Goal: Transaction & Acquisition: Purchase product/service

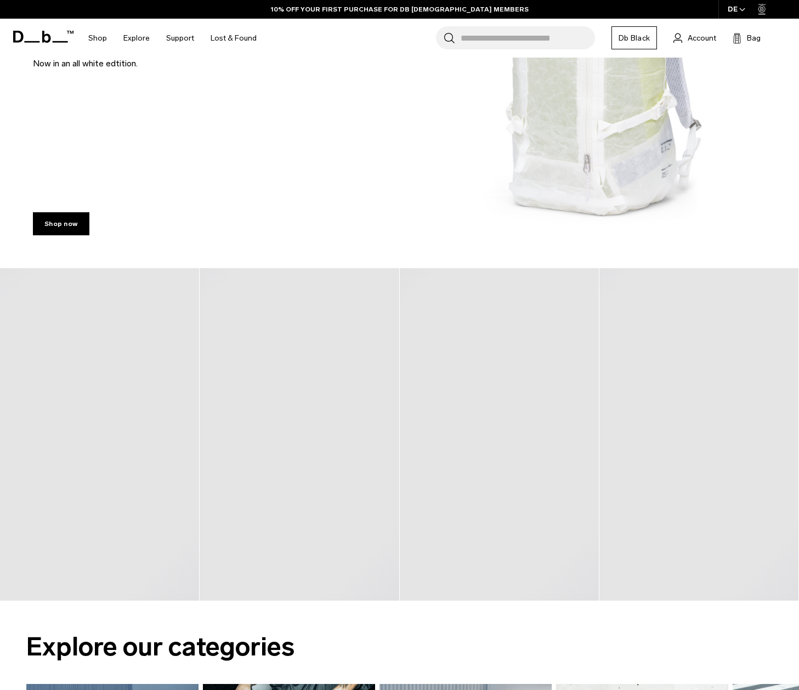
scroll to position [556, 0]
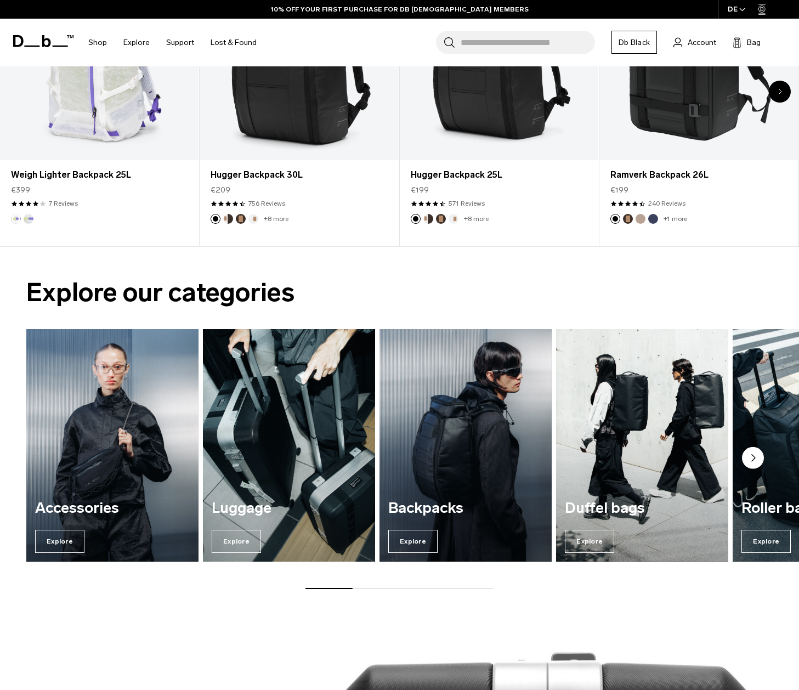
click at [326, 392] on img "2 / 7" at bounding box center [289, 446] width 178 height 240
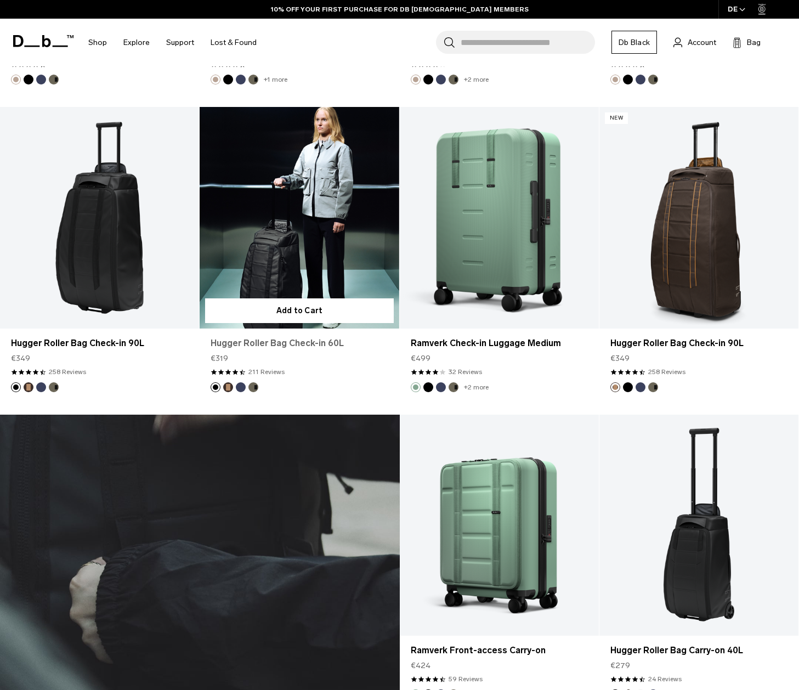
scroll to position [2933, 0]
click at [321, 273] on link "Hugger Roller Bag Check-in 60L" at bounding box center [299, 217] width 199 height 221
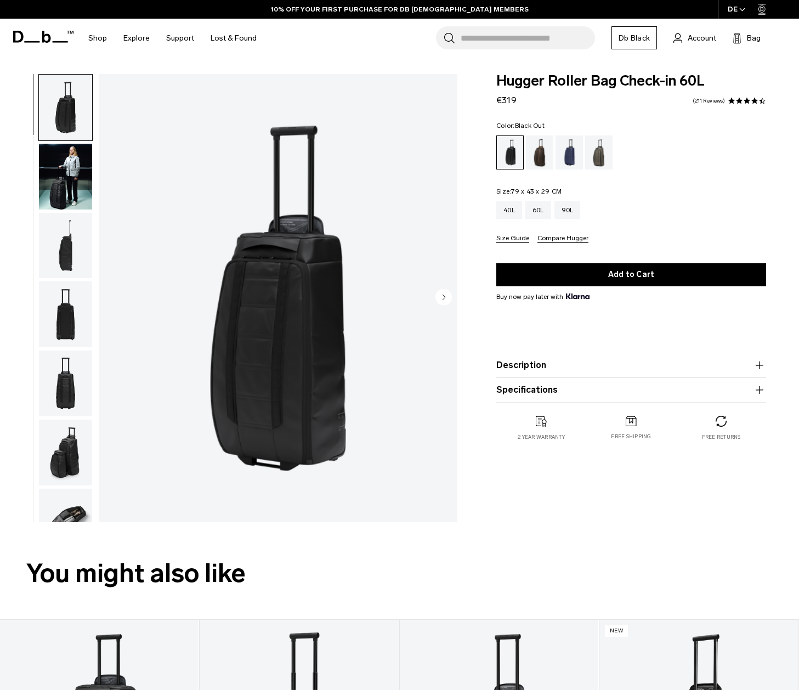
click at [446, 295] on circle "Next slide" at bounding box center [443, 296] width 16 height 16
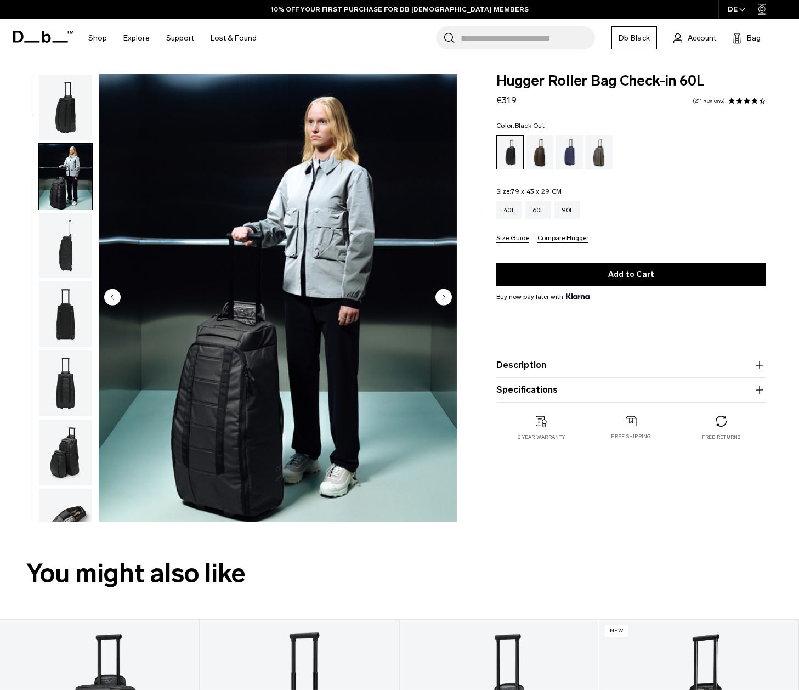
scroll to position [70, 0]
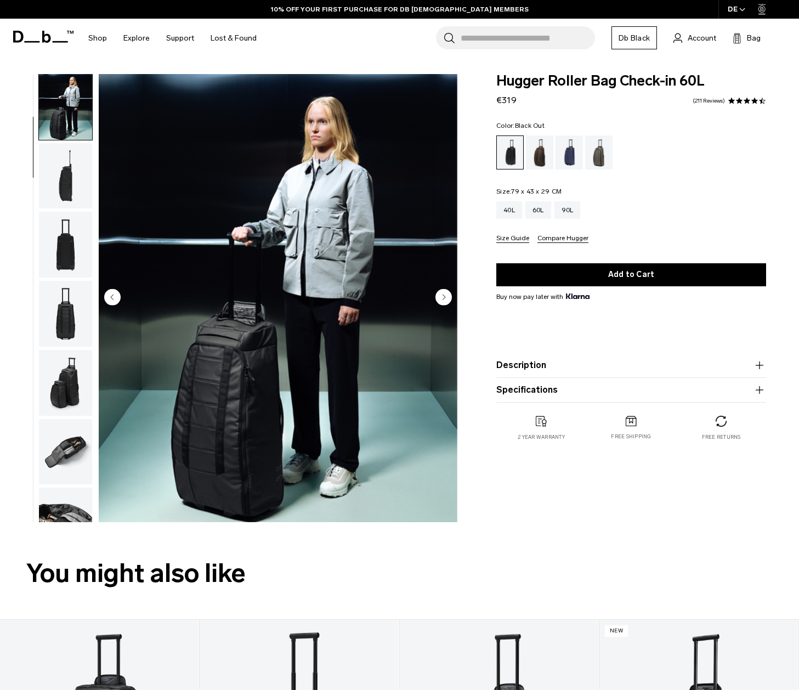
click at [446, 295] on circle "Next slide" at bounding box center [443, 296] width 16 height 16
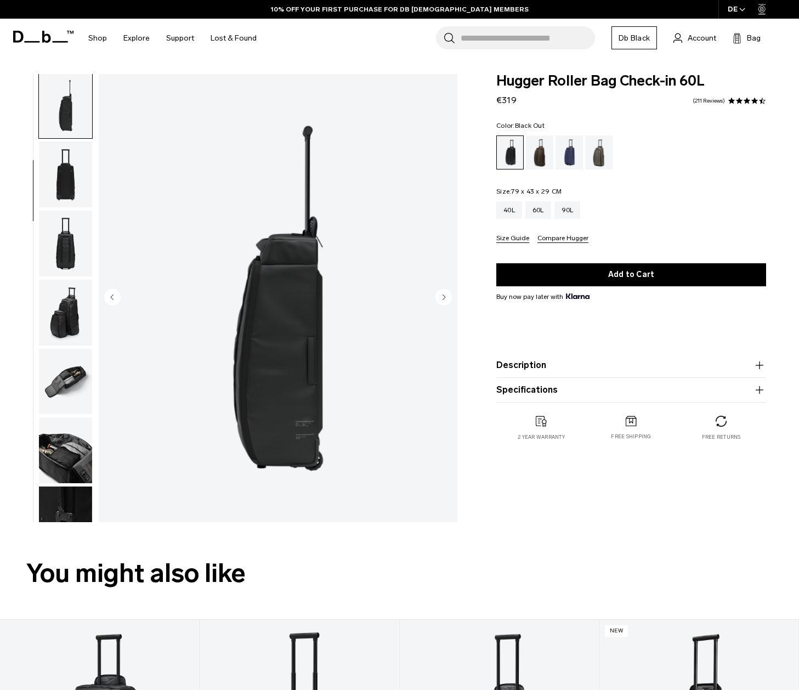
click at [446, 295] on circle "Next slide" at bounding box center [443, 296] width 16 height 16
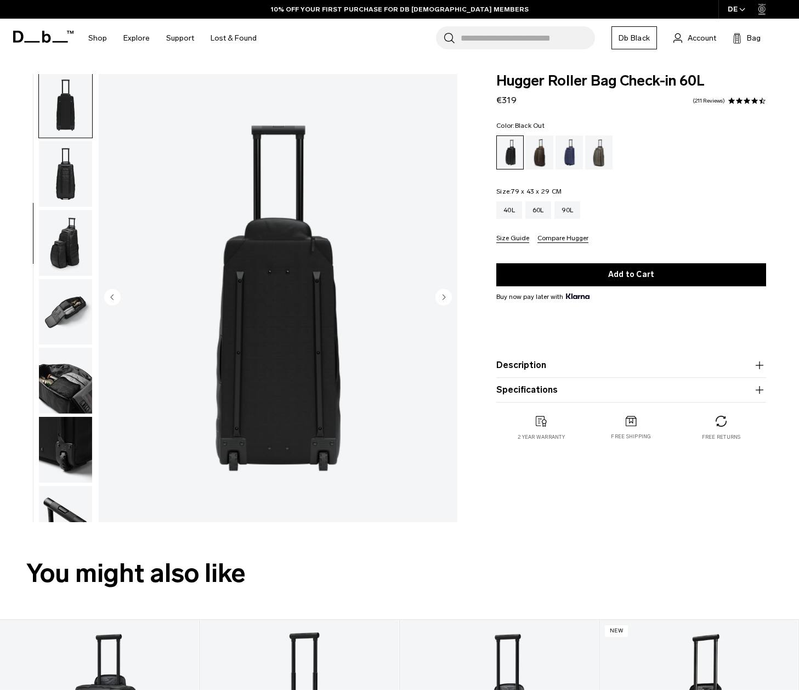
click at [446, 295] on circle "Next slide" at bounding box center [443, 296] width 16 height 16
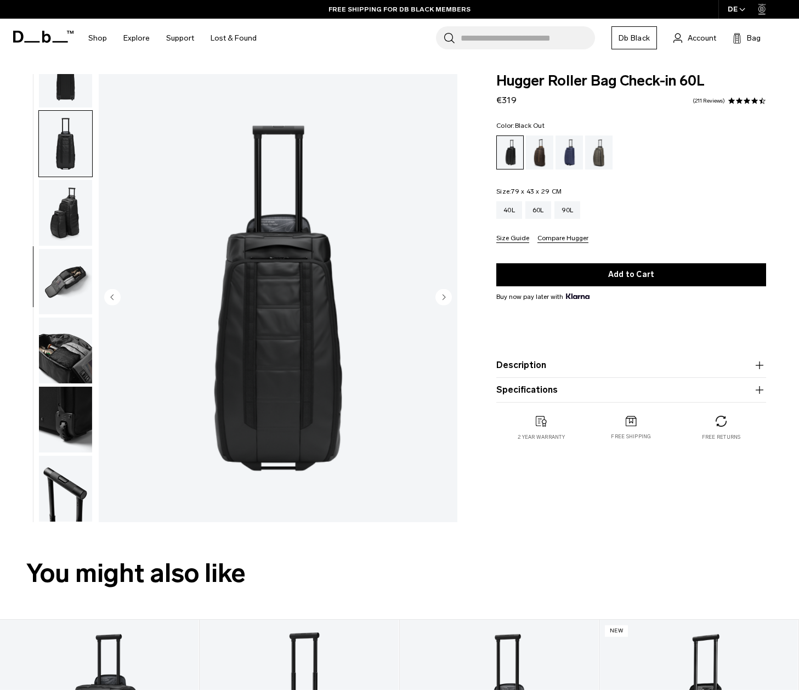
click at [446, 295] on circle "Next slide" at bounding box center [443, 296] width 16 height 16
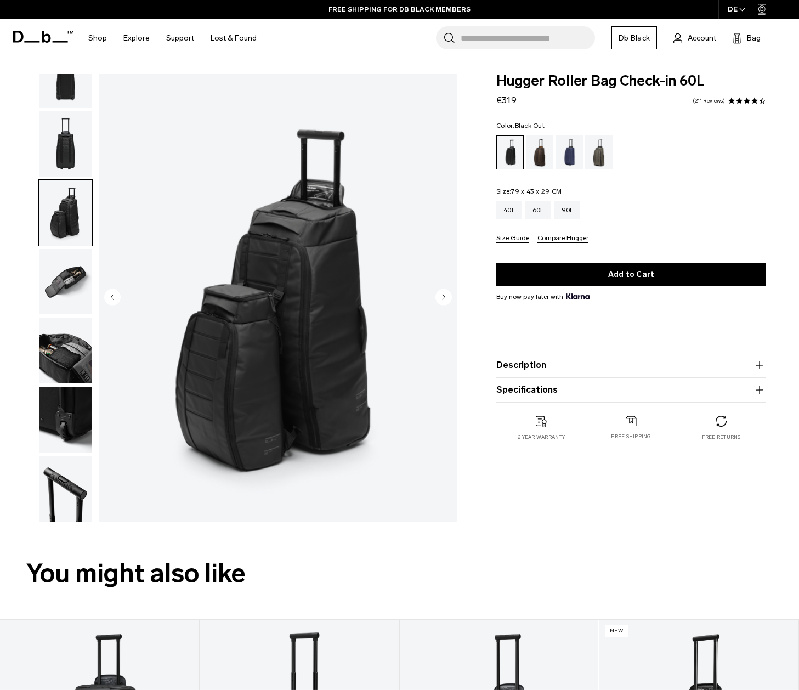
click at [446, 295] on circle "Next slide" at bounding box center [443, 296] width 16 height 16
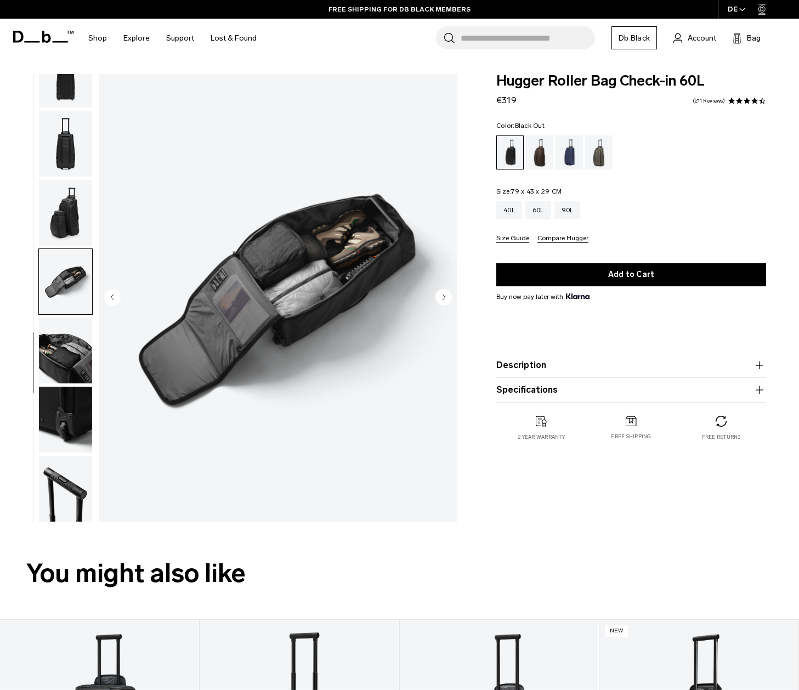
click at [446, 295] on circle "Next slide" at bounding box center [443, 296] width 16 height 16
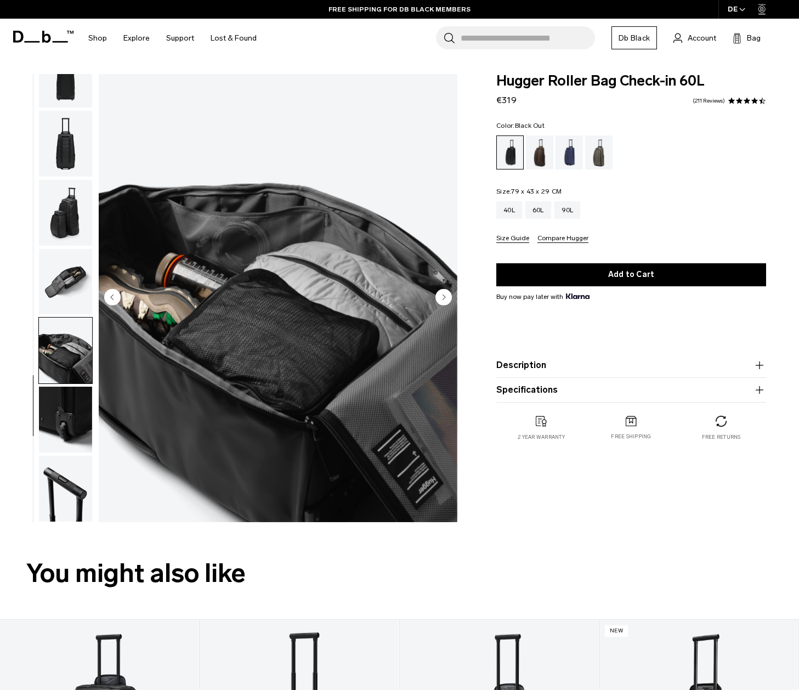
click at [446, 295] on circle "Next slide" at bounding box center [443, 296] width 16 height 16
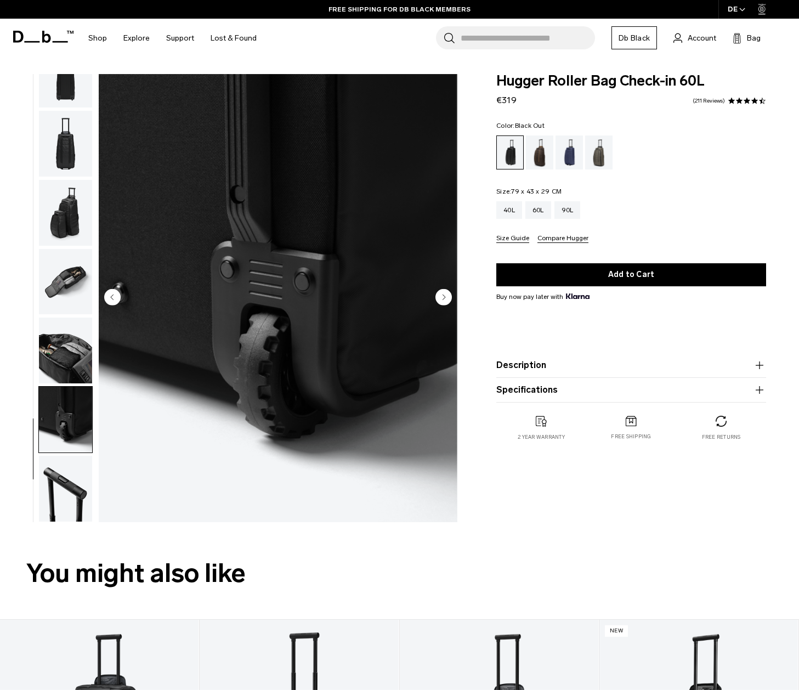
click at [446, 295] on circle "Next slide" at bounding box center [443, 296] width 16 height 16
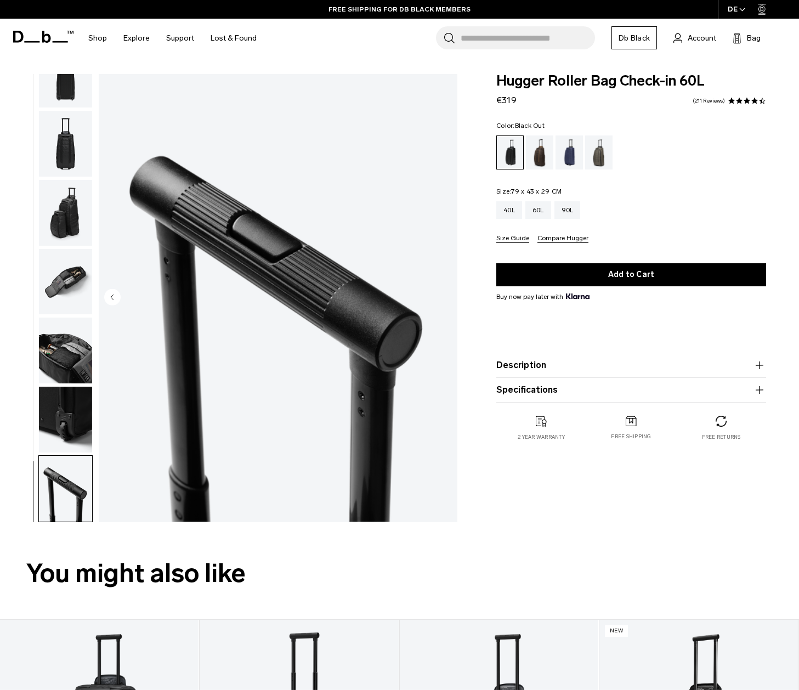
click at [446, 295] on img "10 / 10" at bounding box center [278, 298] width 358 height 448
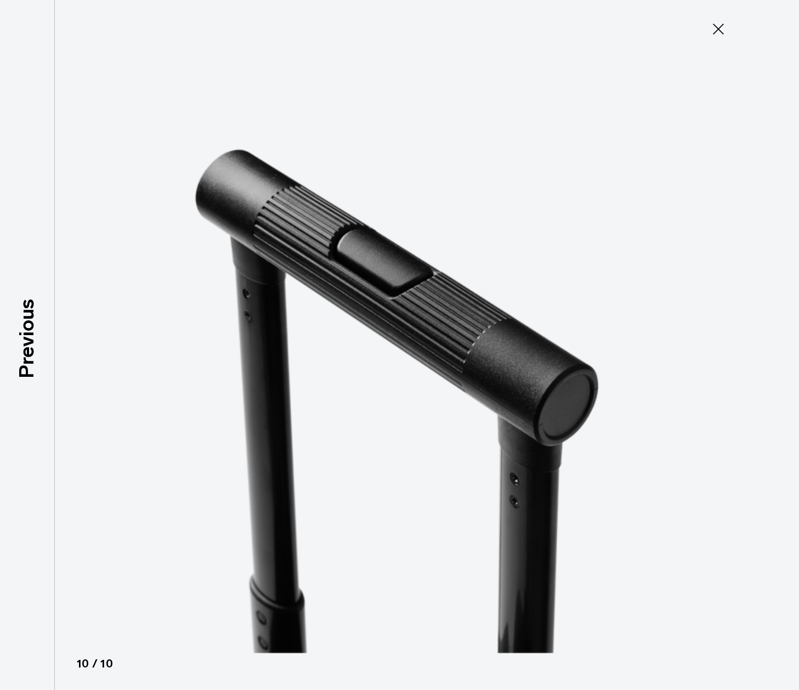
click at [446, 295] on img at bounding box center [399, 345] width 493 height 690
click at [720, 26] on icon at bounding box center [718, 29] width 11 height 11
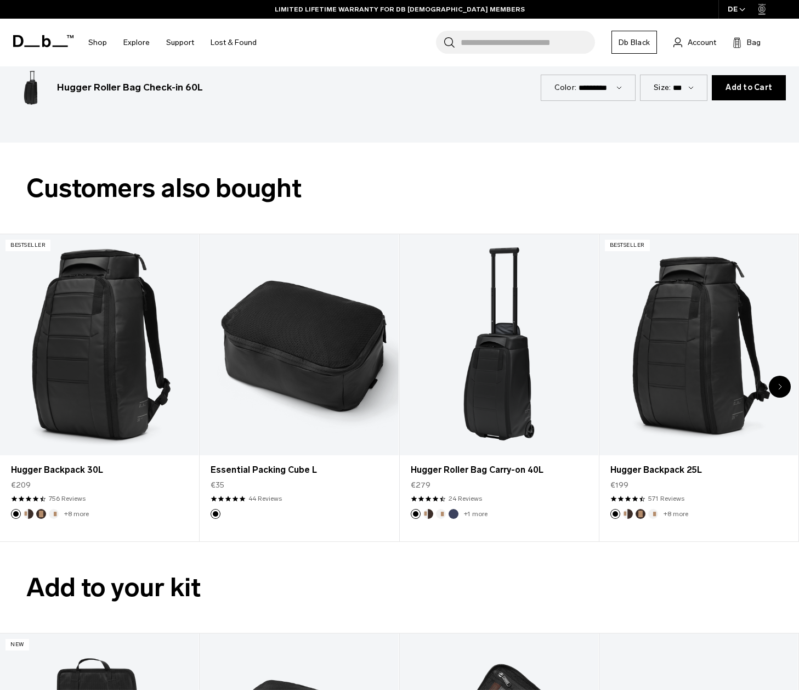
scroll to position [1699, 0]
